Goal: Task Accomplishment & Management: Use online tool/utility

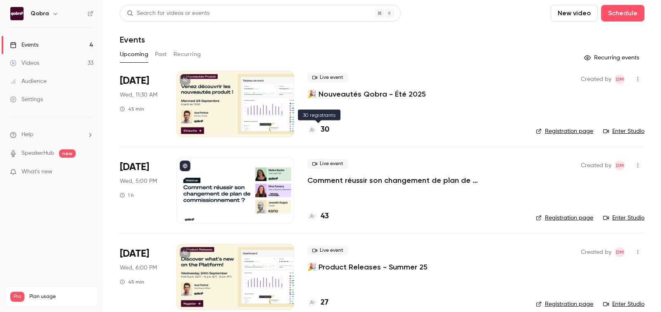
click at [321, 133] on h4 "30" at bounding box center [325, 129] width 9 height 11
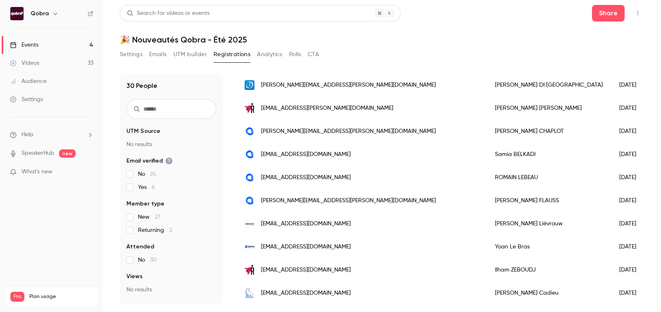
scroll to position [515, 0]
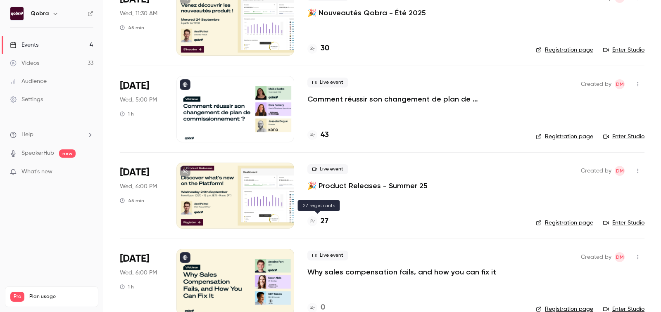
scroll to position [98, 0]
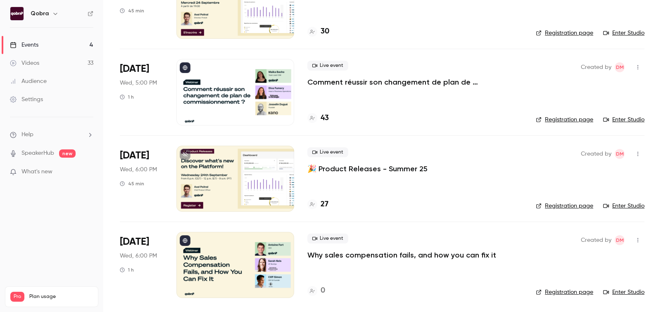
click at [321, 291] on h4 "0" at bounding box center [323, 290] width 5 height 11
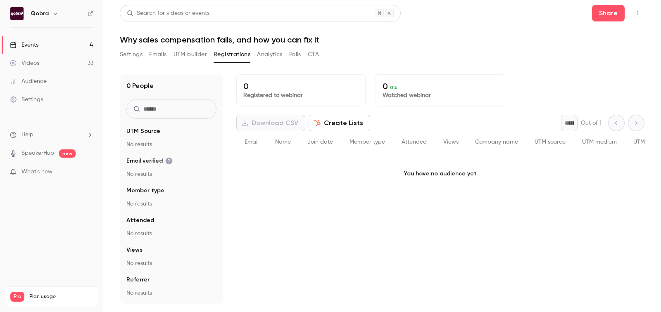
click at [131, 59] on button "Settings" at bounding box center [131, 54] width 23 height 13
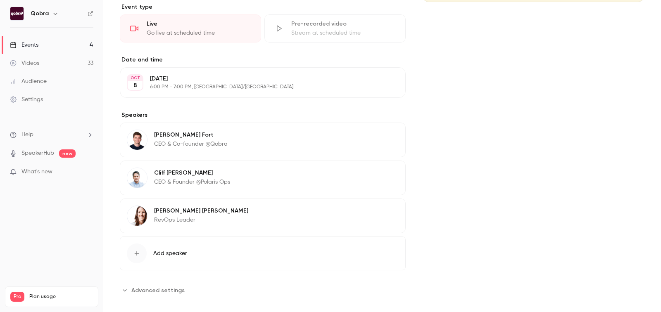
scroll to position [214, 0]
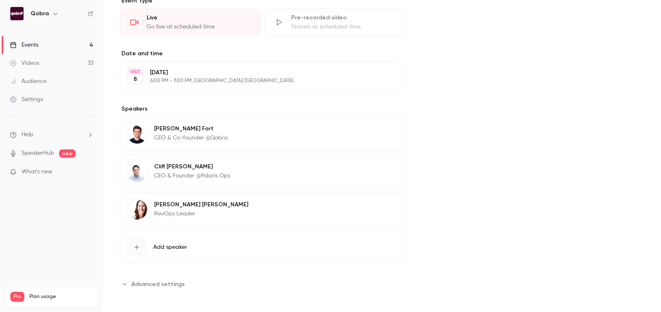
click at [132, 169] on img at bounding box center [137, 172] width 20 height 20
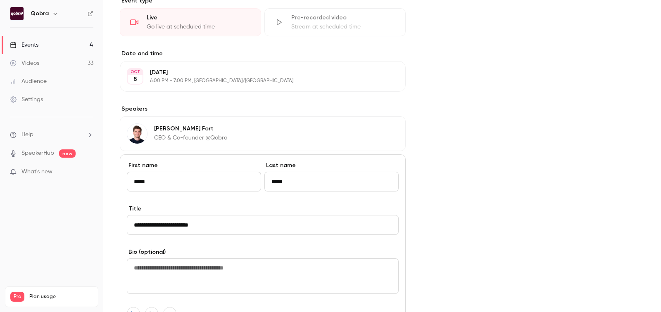
click at [328, 217] on input "**********" at bounding box center [263, 225] width 272 height 20
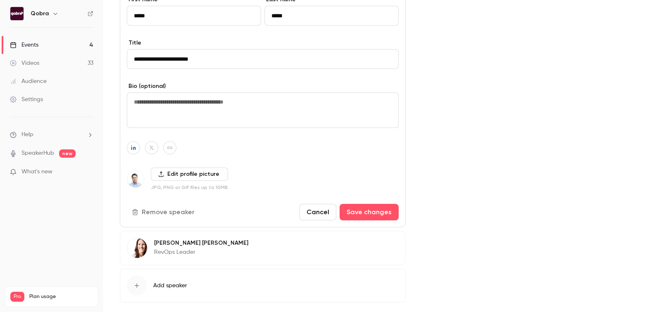
scroll to position [418, 0]
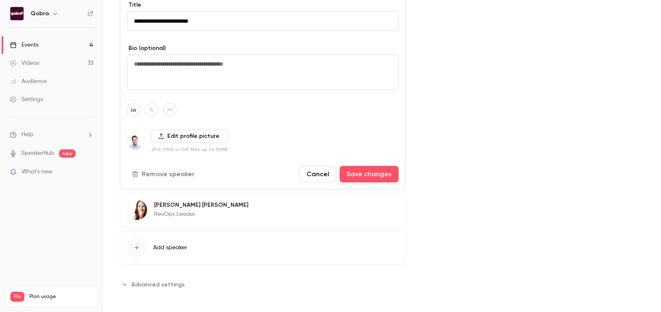
click at [171, 137] on label "Edit profile picture" at bounding box center [189, 136] width 77 height 13
click at [0, 0] on input "Edit profile picture" at bounding box center [0, 0] width 0 height 0
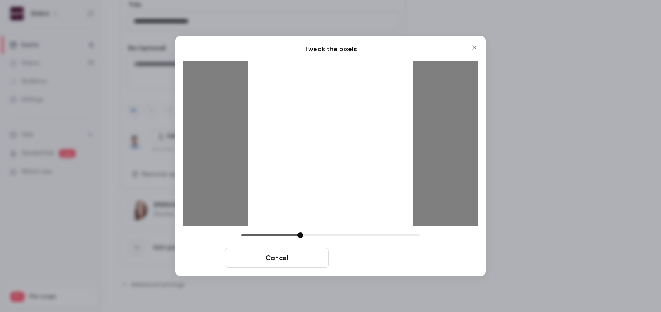
click at [389, 261] on button "Crop and save" at bounding box center [384, 258] width 104 height 20
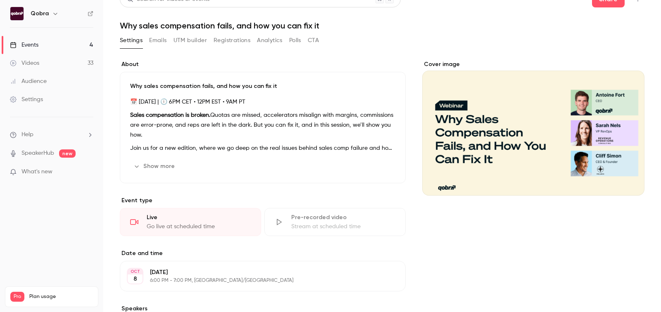
scroll to position [0, 0]
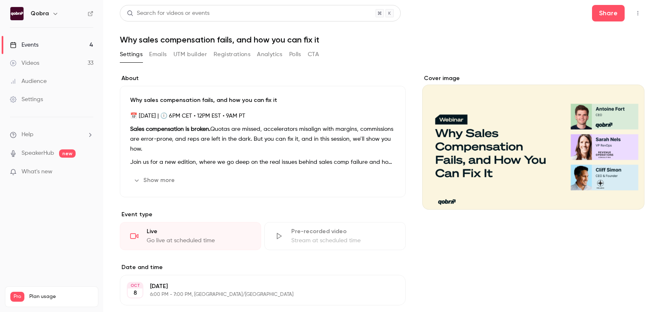
click at [38, 45] on div "Events" at bounding box center [24, 45] width 29 height 8
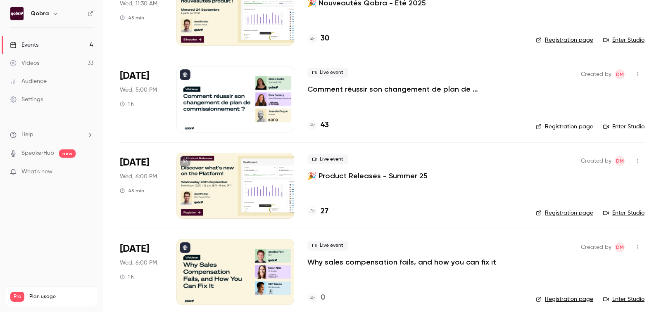
scroll to position [98, 0]
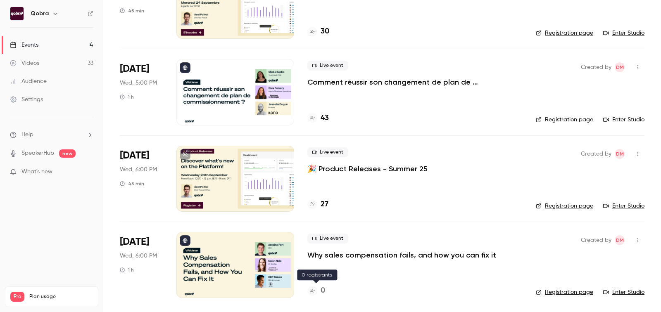
click at [323, 290] on h4 "0" at bounding box center [323, 290] width 5 height 11
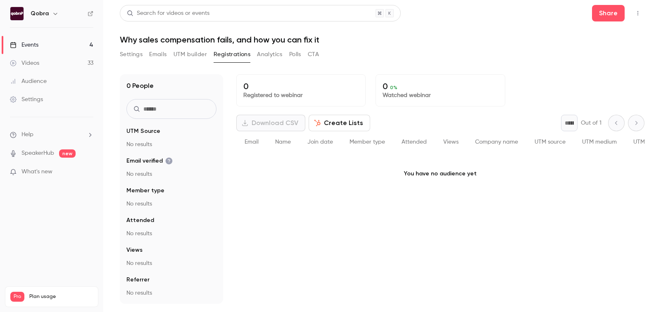
click at [192, 50] on button "UTM builder" at bounding box center [190, 54] width 33 height 13
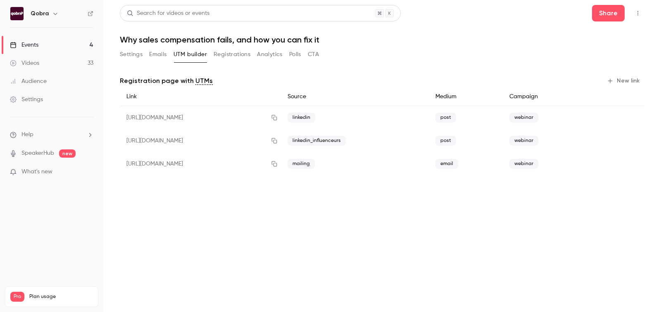
click at [143, 50] on div "Settings Emails UTM builder Registrations Analytics Polls CTA" at bounding box center [219, 54] width 199 height 13
click at [136, 56] on button "Settings" at bounding box center [131, 54] width 23 height 13
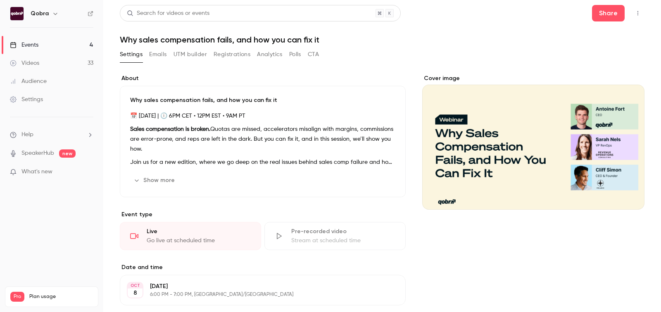
click at [163, 56] on button "Emails" at bounding box center [157, 54] width 17 height 13
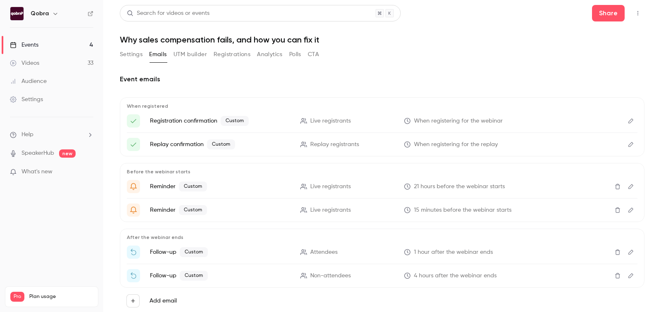
click at [132, 54] on button "Settings" at bounding box center [131, 54] width 23 height 13
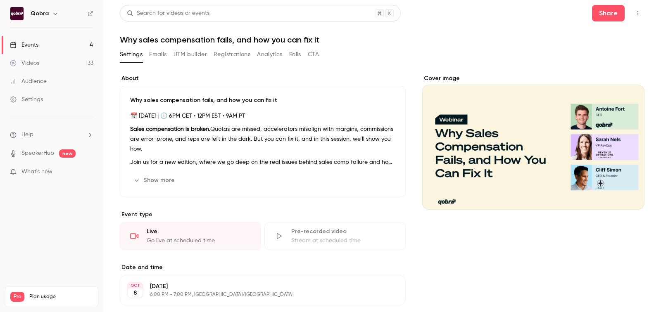
click at [50, 40] on link "Events 4" at bounding box center [51, 45] width 103 height 18
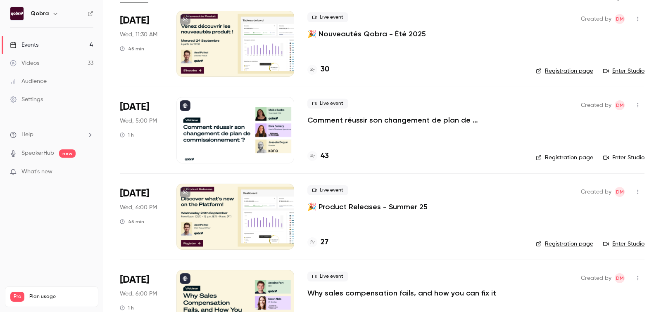
scroll to position [98, 0]
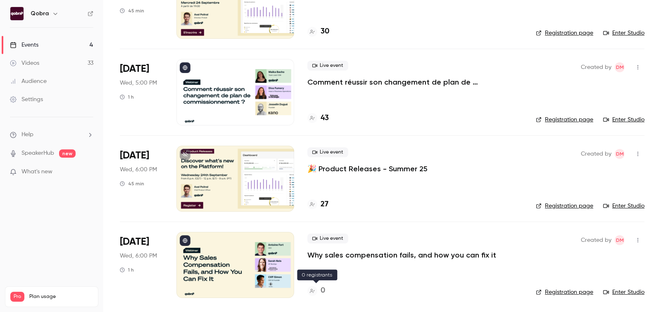
click at [324, 288] on h4 "0" at bounding box center [323, 290] width 5 height 11
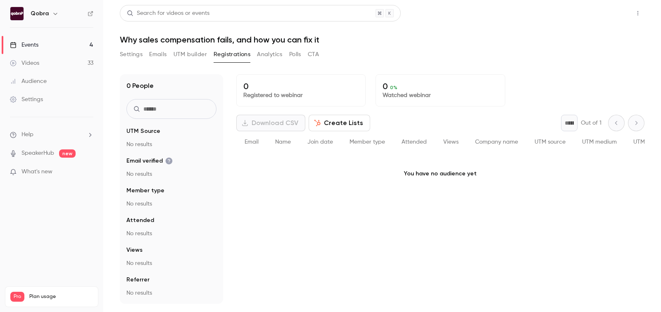
click at [610, 9] on button "Share" at bounding box center [608, 13] width 33 height 17
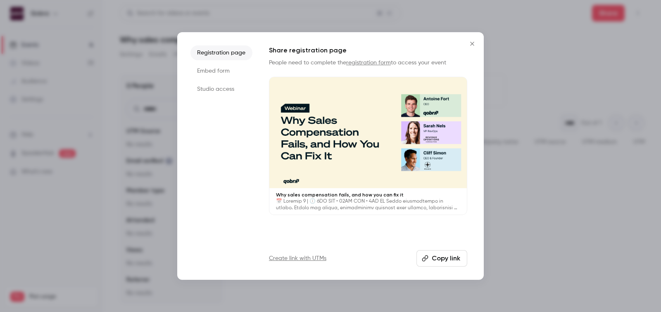
click at [433, 257] on button "Copy link" at bounding box center [441, 258] width 51 height 17
click at [531, 150] on div at bounding box center [330, 156] width 661 height 312
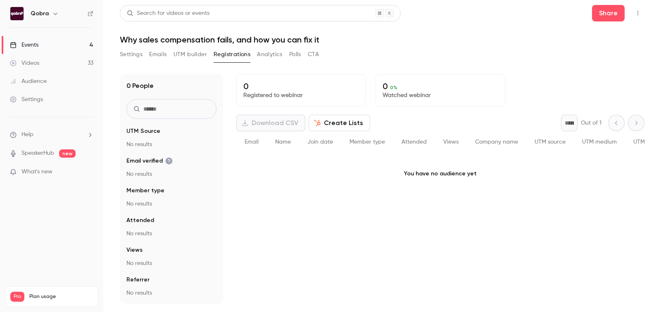
click at [128, 52] on button "Settings" at bounding box center [131, 54] width 23 height 13
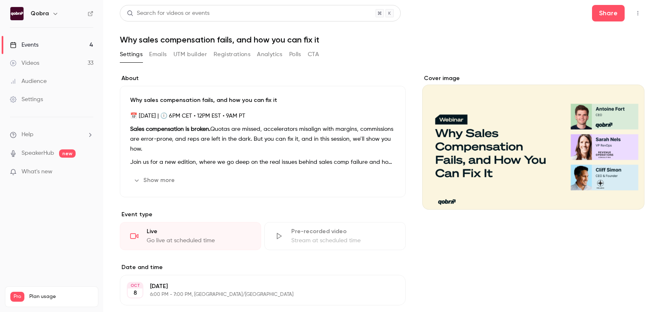
scroll to position [214, 0]
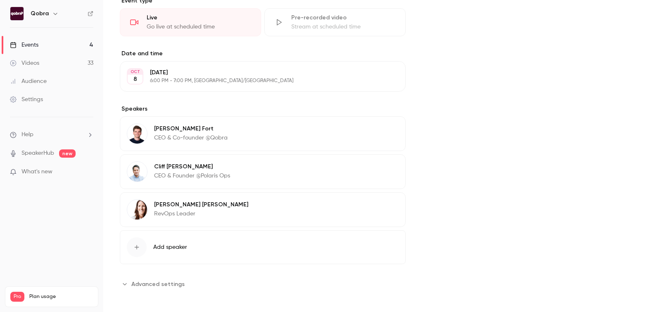
click at [136, 170] on img at bounding box center [137, 172] width 20 height 20
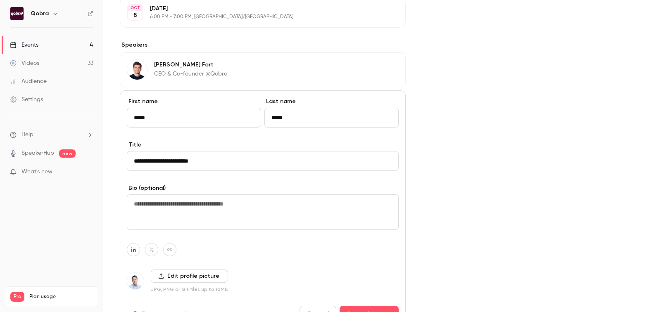
scroll to position [282, 0]
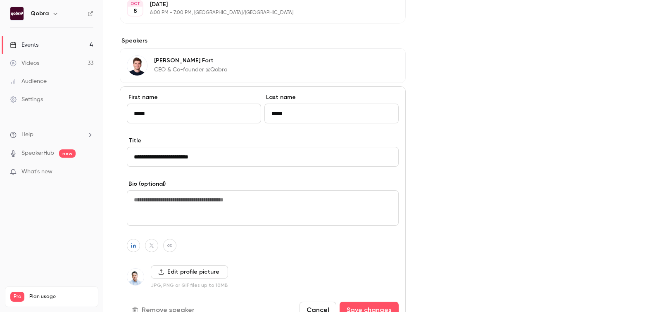
click at [177, 273] on label "Edit profile picture" at bounding box center [189, 272] width 77 height 13
click at [0, 0] on input "Edit profile picture" at bounding box center [0, 0] width 0 height 0
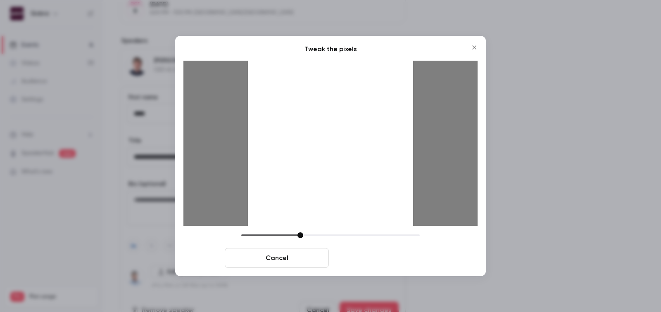
click at [407, 254] on button "Crop and save" at bounding box center [384, 258] width 104 height 20
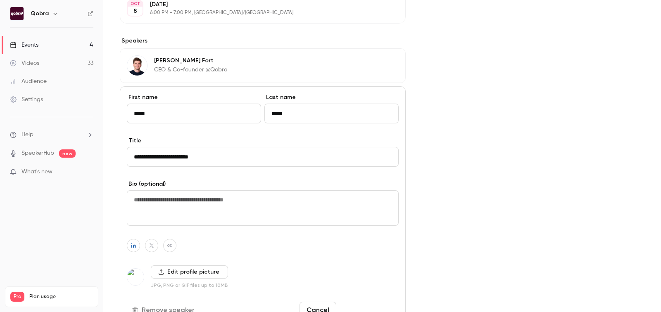
click at [362, 302] on button "Save changes" at bounding box center [369, 310] width 59 height 17
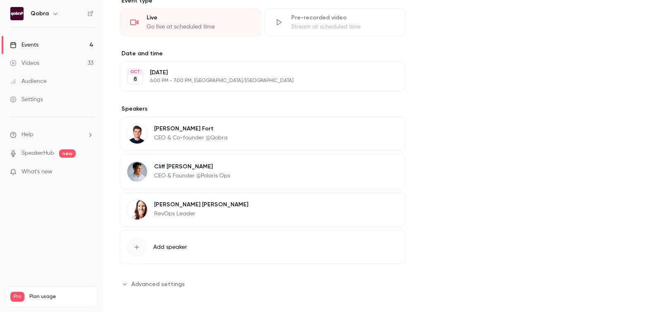
scroll to position [0, 0]
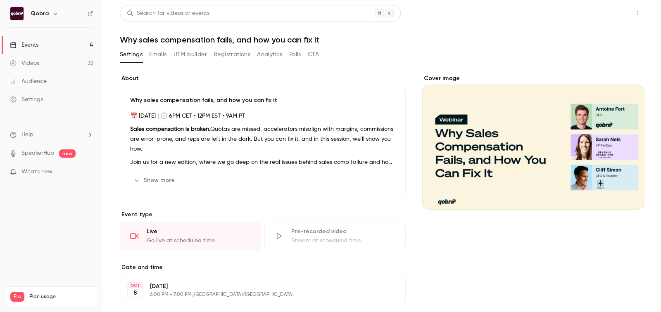
click at [615, 13] on button "Share" at bounding box center [608, 13] width 33 height 17
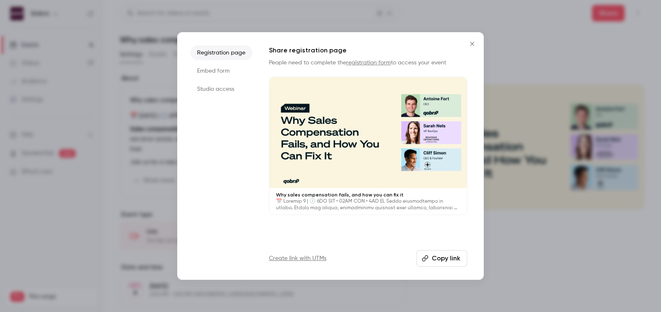
click at [442, 254] on button "Copy link" at bounding box center [441, 258] width 51 height 17
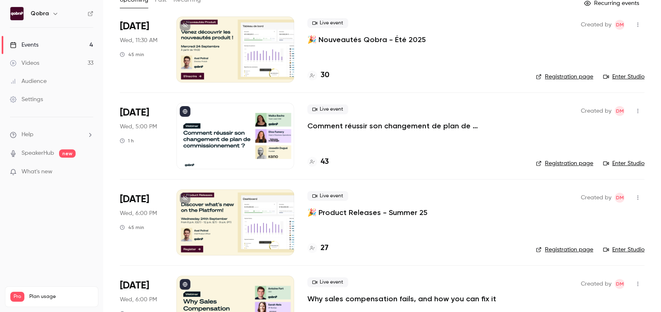
scroll to position [63, 0]
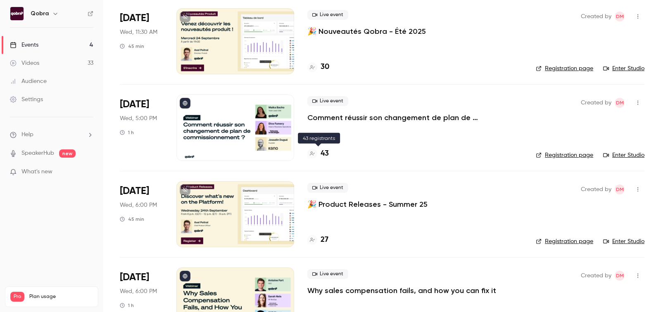
click at [325, 151] on h4 "43" at bounding box center [325, 153] width 8 height 11
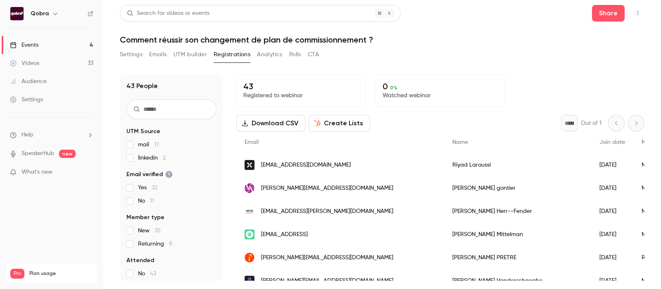
click at [250, 90] on p "43" at bounding box center [300, 86] width 115 height 10
click at [257, 90] on p "43" at bounding box center [300, 86] width 115 height 10
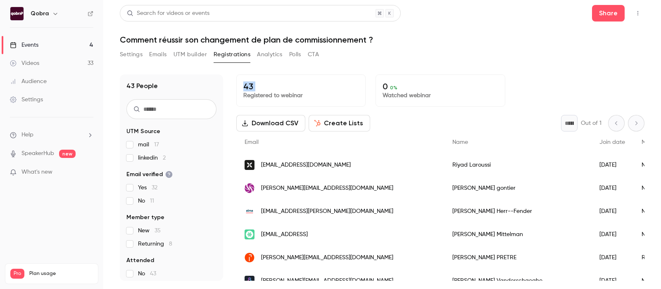
click at [257, 90] on p "43" at bounding box center [300, 86] width 115 height 10
click at [262, 93] on p "Registered to webinar" at bounding box center [300, 95] width 115 height 8
click at [249, 91] on p "Registered to webinar" at bounding box center [300, 95] width 115 height 8
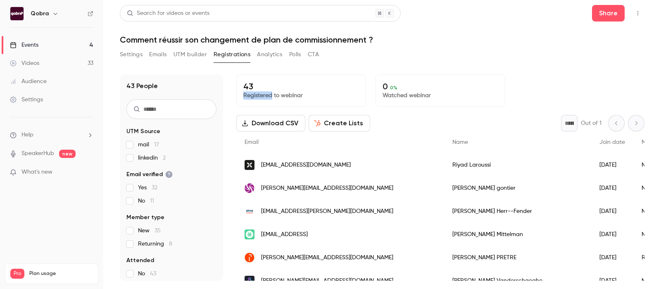
click at [249, 91] on p "Registered to webinar" at bounding box center [300, 95] width 115 height 8
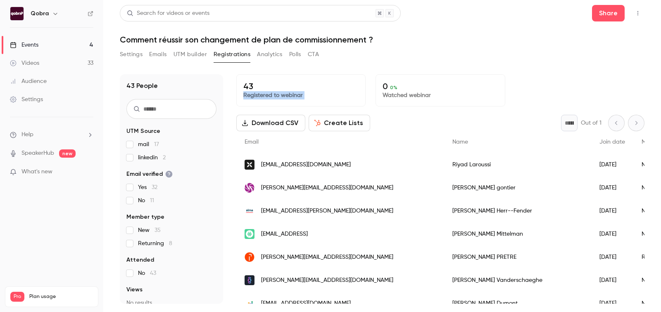
click at [278, 121] on button "Download CSV" at bounding box center [270, 123] width 69 height 17
